Goal: Check status: Check status

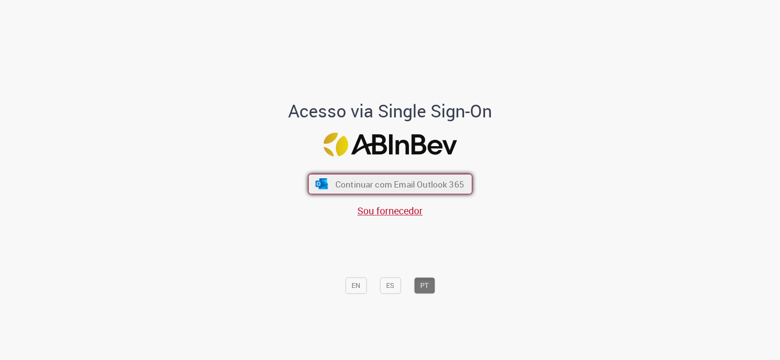
click at [383, 190] on button "Continuar com Email Outlook 365" at bounding box center [390, 184] width 164 height 20
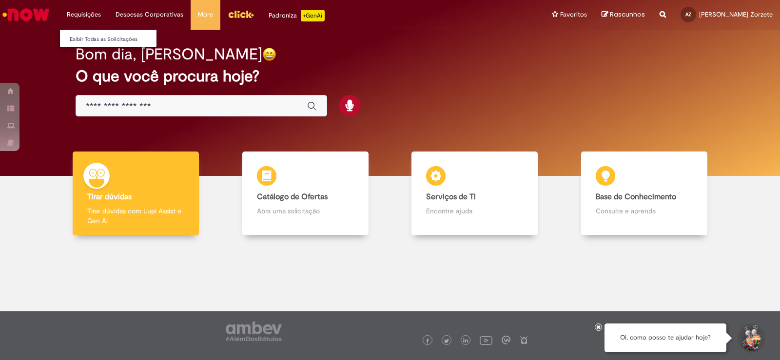
click at [84, 15] on li "Requisições Exibir Todas as Solicitações" at bounding box center [83, 14] width 49 height 29
click at [99, 41] on link "Exibir Todas as Solicitações" at bounding box center [113, 39] width 107 height 11
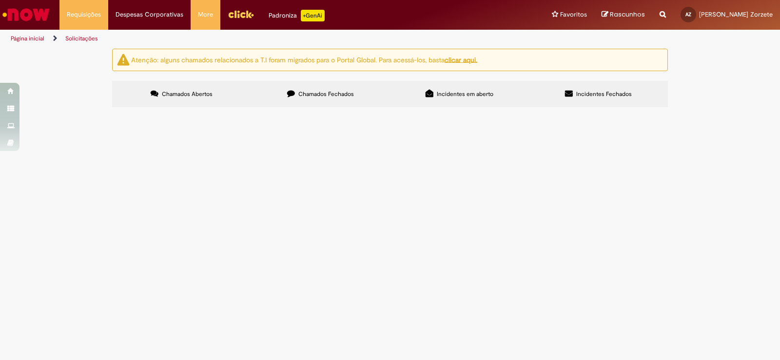
click at [320, 88] on label "Chamados Fechados" at bounding box center [320, 94] width 139 height 26
click at [460, 97] on span "Incidentes em aberto" at bounding box center [465, 94] width 57 height 8
click at [598, 93] on span "Incidentes Fechados" at bounding box center [604, 94] width 56 height 8
click at [473, 58] on u "clicar aqui." at bounding box center [461, 59] width 33 height 9
